Goal: Task Accomplishment & Management: Use online tool/utility

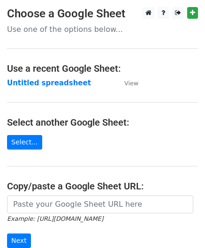
scroll to position [47, 0]
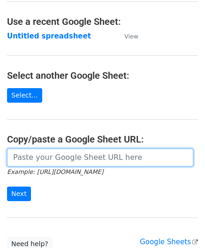
drag, startPoint x: 43, startPoint y: 157, endPoint x: 40, endPoint y: 144, distance: 13.4
click at [43, 156] on input "url" at bounding box center [100, 157] width 186 height 18
paste input "https://docs.google.com/spreadsheets/d/1LAYeREfiDq40fOaPJe2N3DFNw78kEMx72rb2R1F…"
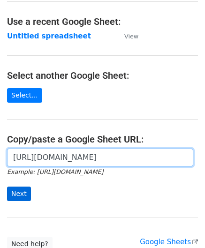
type input "https://docs.google.com/spreadsheets/d/1LAYeREfiDq40fOaPJe2N3DFNw78kEMx72rb2R1F…"
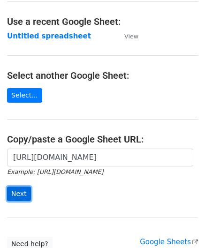
scroll to position [0, 0]
click at [21, 189] on input "Next" at bounding box center [19, 193] width 24 height 15
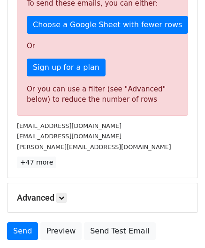
scroll to position [316, 0]
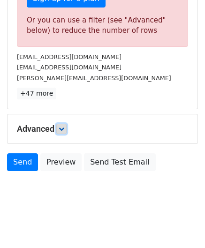
click at [64, 127] on icon at bounding box center [62, 129] width 6 height 6
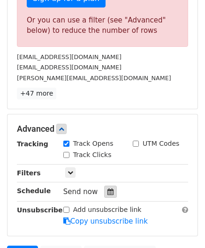
click at [104, 185] on div at bounding box center [110, 191] width 13 height 12
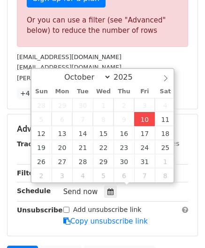
type input "[DATE] 12:00"
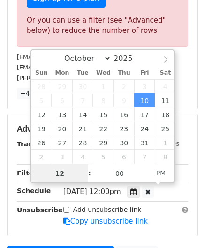
paste input "0"
type input "10"
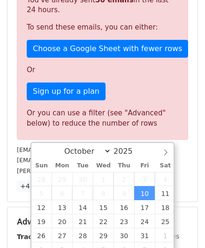
type input "[DATE] 22:00"
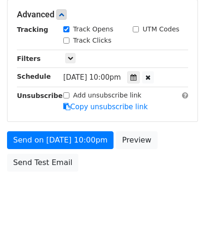
scroll to position [429, 0]
